Goal: Information Seeking & Learning: Learn about a topic

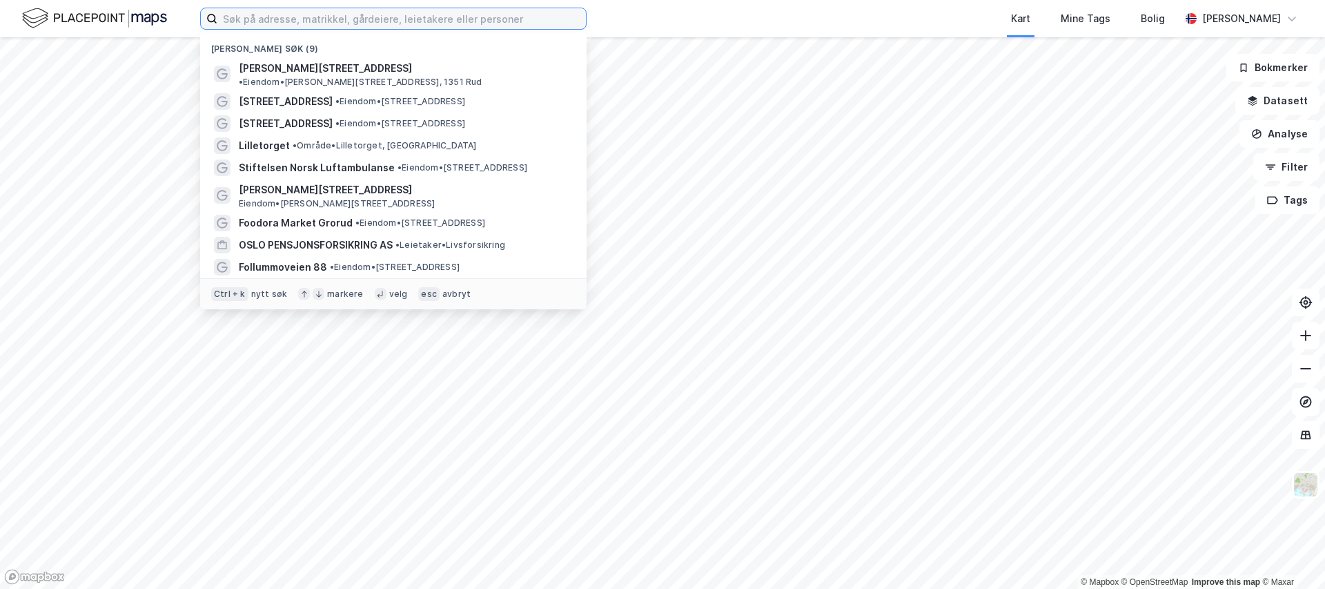
click at [269, 17] on input at bounding box center [401, 18] width 368 height 21
type input "[STREET_ADDRESS]"
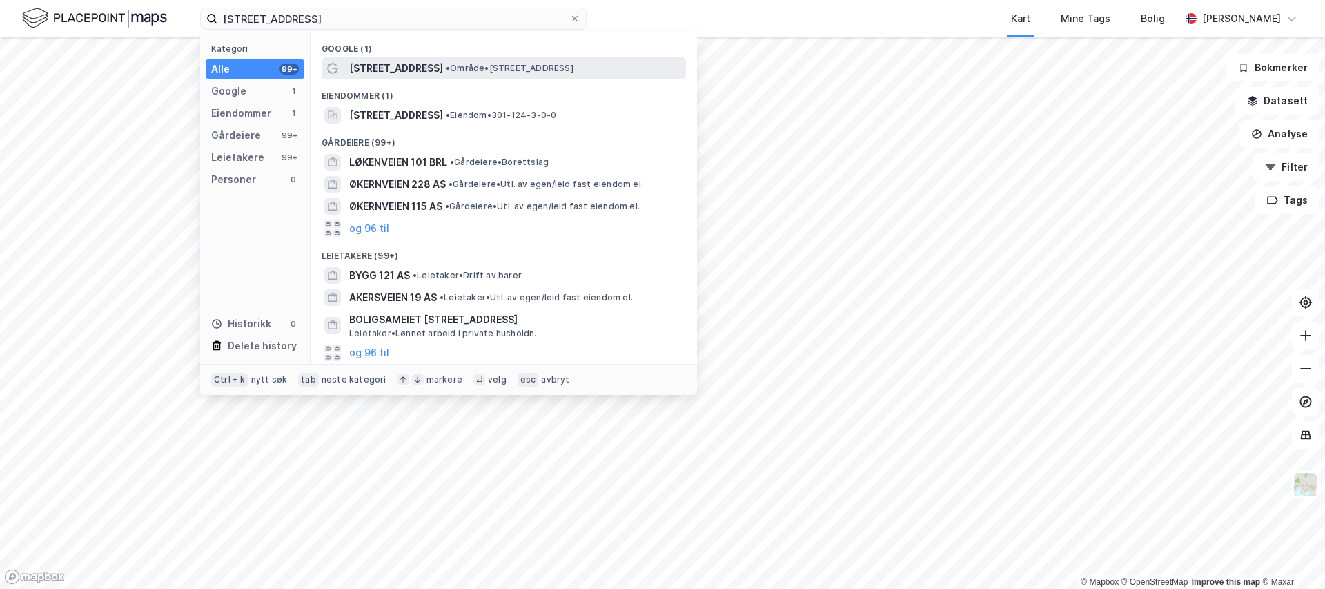
click at [392, 65] on span "[STREET_ADDRESS]" at bounding box center [396, 68] width 94 height 17
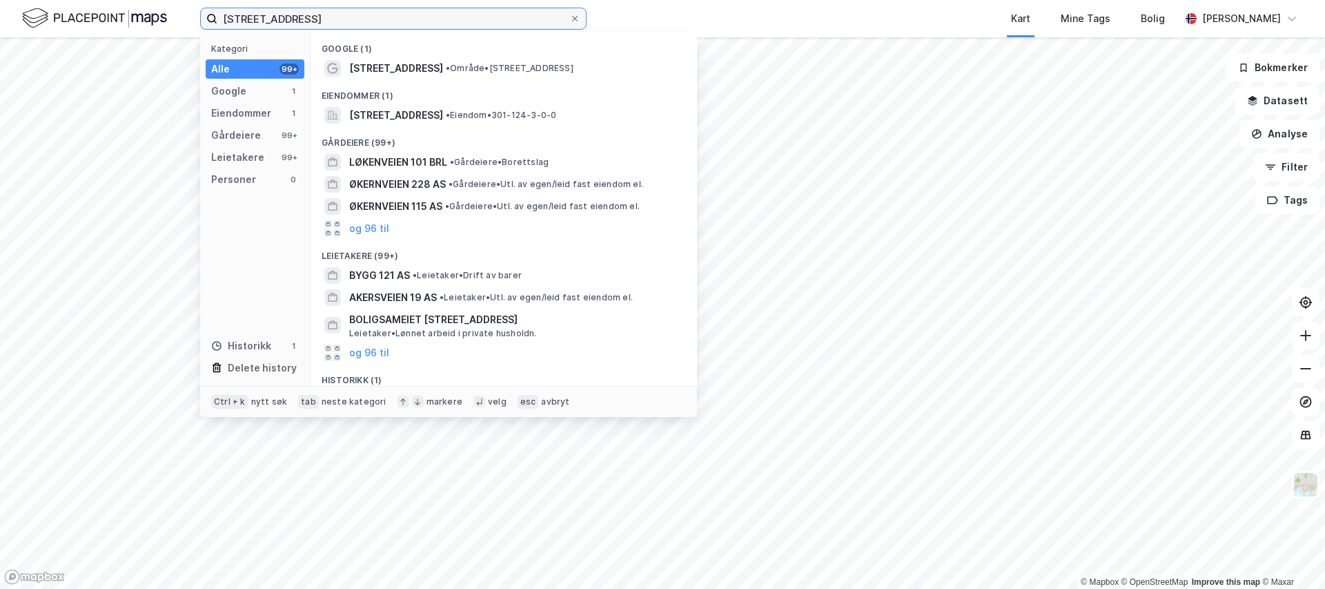
click at [344, 21] on input "[STREET_ADDRESS]" at bounding box center [393, 18] width 352 height 21
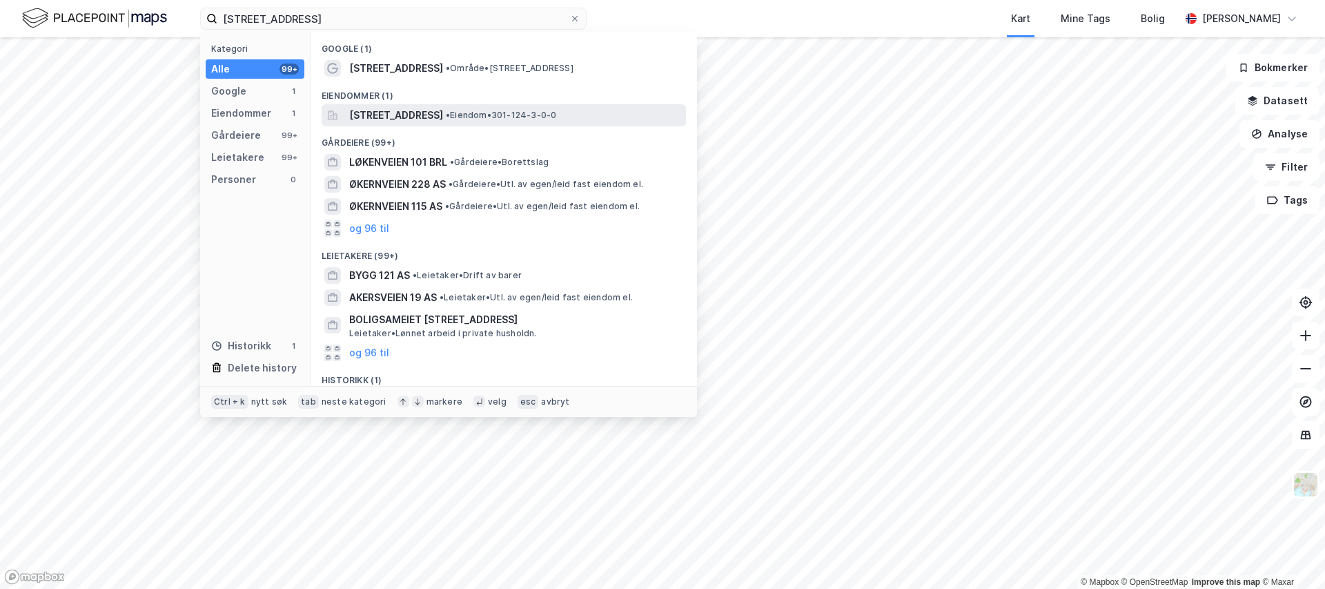
click at [390, 104] on div "[STREET_ADDRESS] • Eiendom • 301-124-3-0-0" at bounding box center [504, 115] width 364 height 22
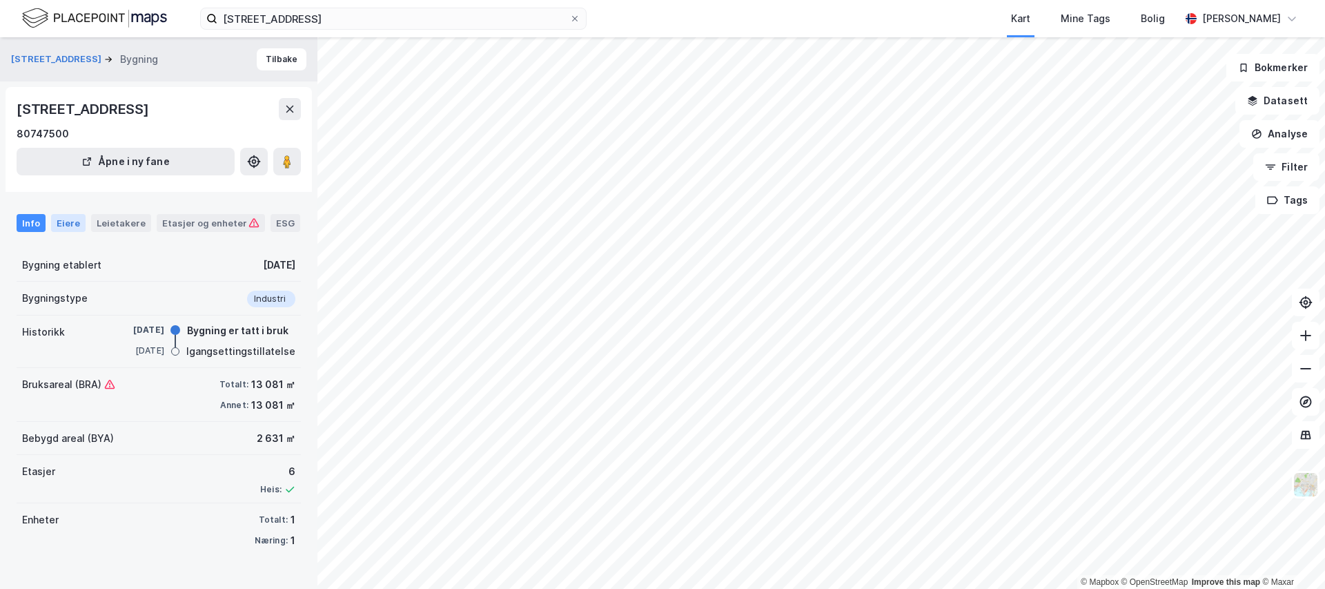
click at [67, 222] on div "Eiere" at bounding box center [68, 223] width 34 height 18
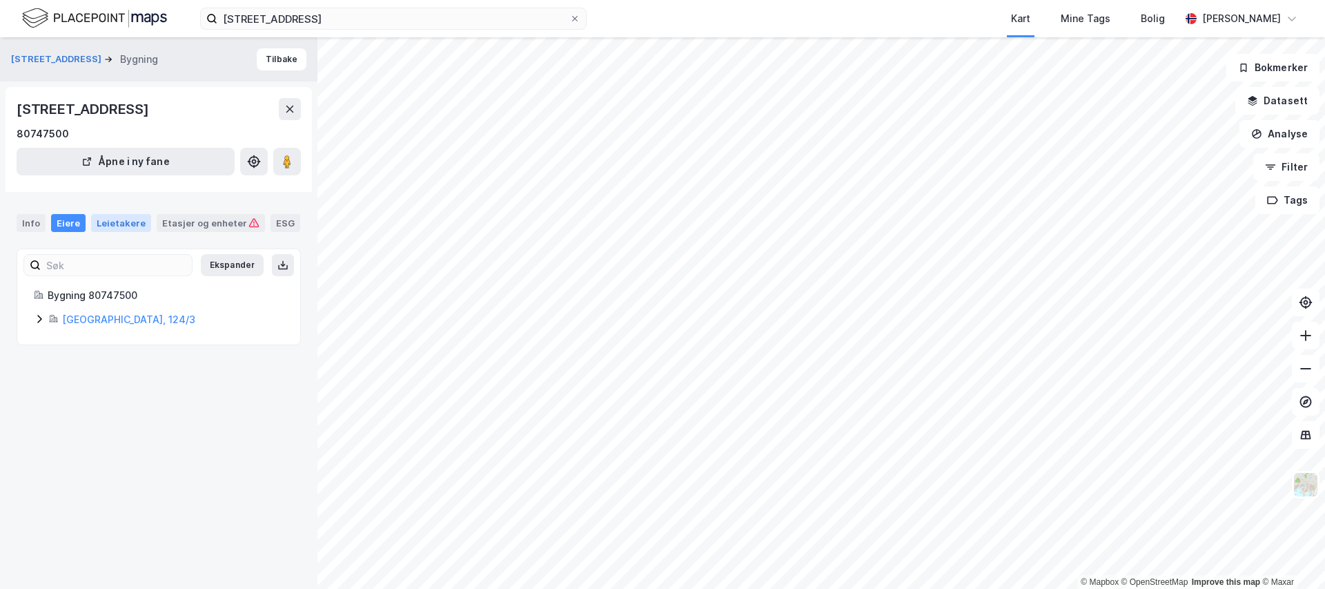
click at [119, 217] on div "Leietakere" at bounding box center [121, 223] width 60 height 18
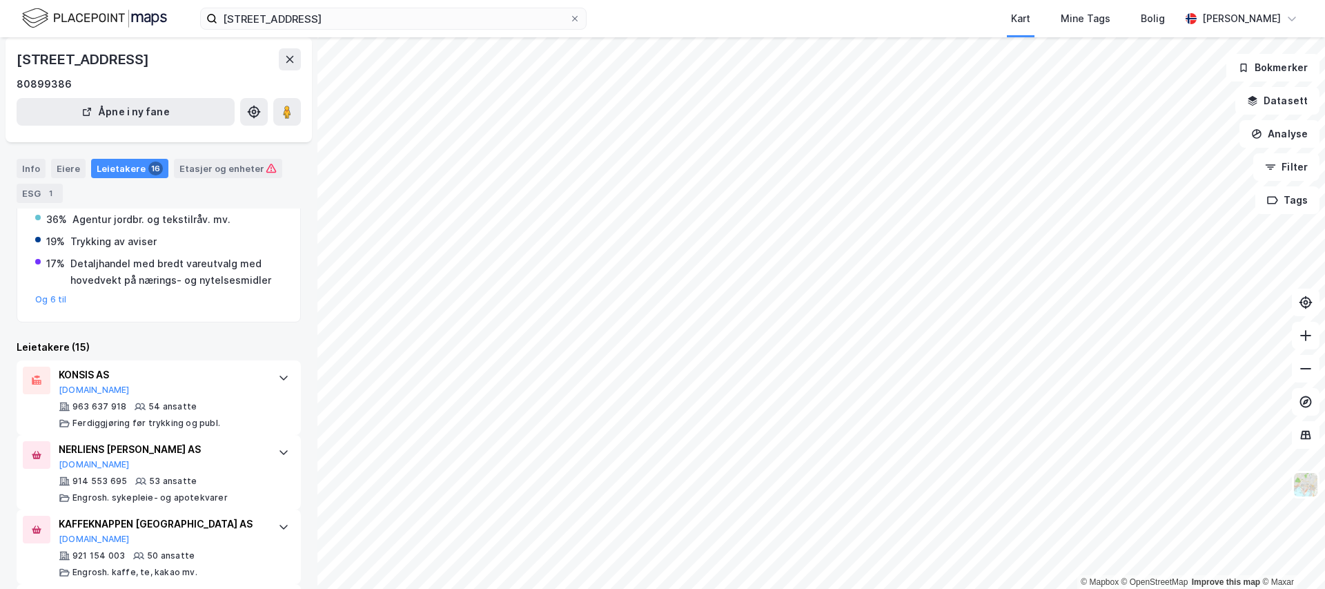
scroll to position [179, 0]
